Goal: Task Accomplishment & Management: Use online tool/utility

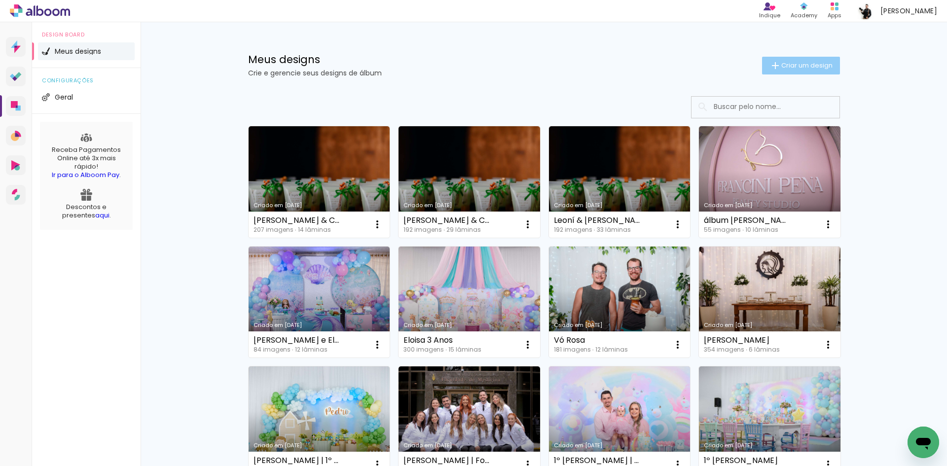
click at [778, 60] on paper-button "Criar um design" at bounding box center [801, 66] width 78 height 18
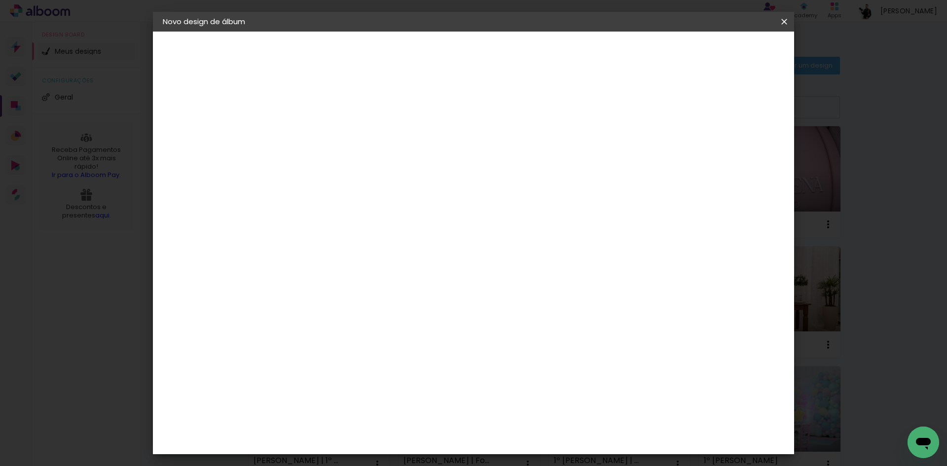
click at [324, 130] on input at bounding box center [324, 132] width 0 height 15
type input "[PERSON_NAME] | 3 anos"
type paper-input "[PERSON_NAME] | 3 anos"
click at [0, 0] on slot "Avançar" at bounding box center [0, 0] width 0 height 0
click at [354, 189] on input at bounding box center [349, 187] width 100 height 12
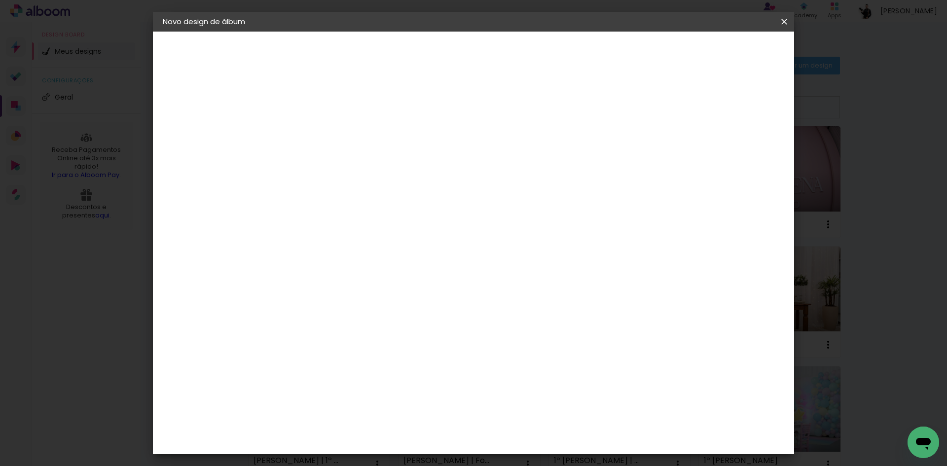
type input "grupo"
type paper-input "grupo"
click at [354, 213] on paper-item "Grupo Foto Sul" at bounding box center [339, 229] width 87 height 34
click at [0, 0] on slot "Avançar" at bounding box center [0, 0] width 0 height 0
click at [390, 238] on span "20 × 30" at bounding box center [368, 251] width 46 height 26
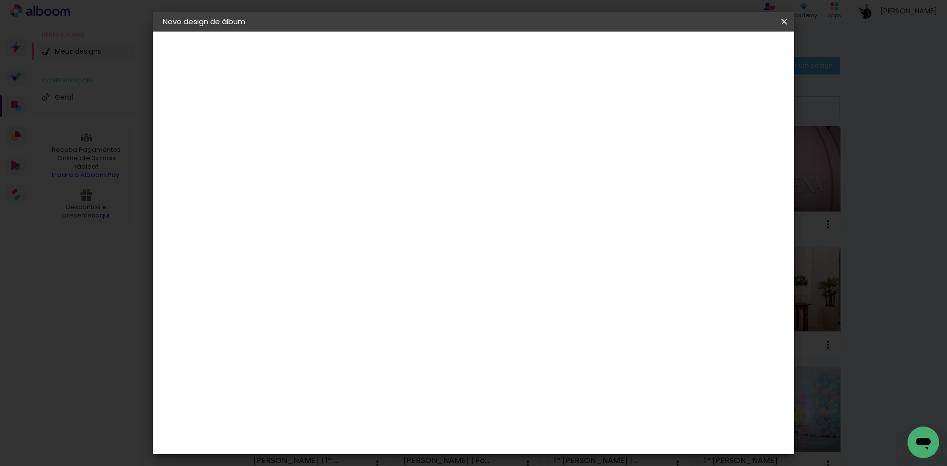
click at [0, 0] on slot "Avançar" at bounding box center [0, 0] width 0 height 0
type input "1"
type paper-input "1"
click at [327, 108] on input "1" at bounding box center [316, 106] width 34 height 12
click at [667, 106] on div at bounding box center [662, 106] width 9 height 9
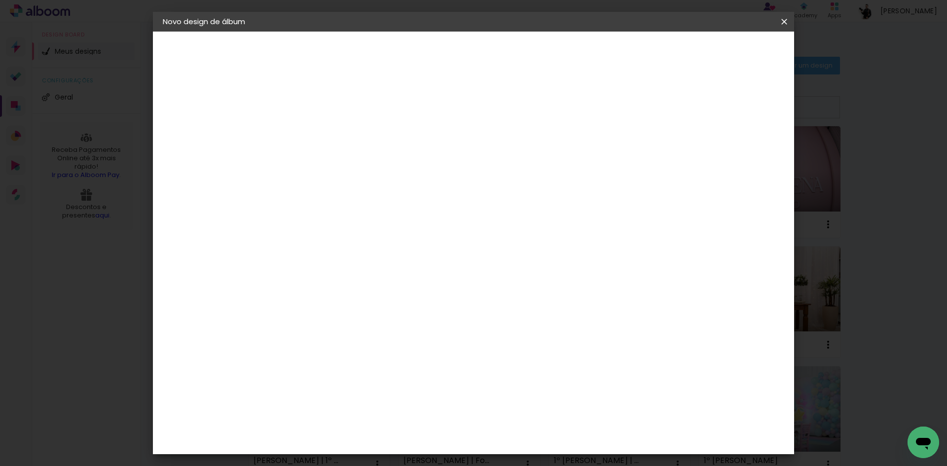
type paper-checkbox "on"
click at [722, 51] on span "Iniciar design" at bounding box center [699, 52] width 45 height 7
